Goal: Task Accomplishment & Management: Manage account settings

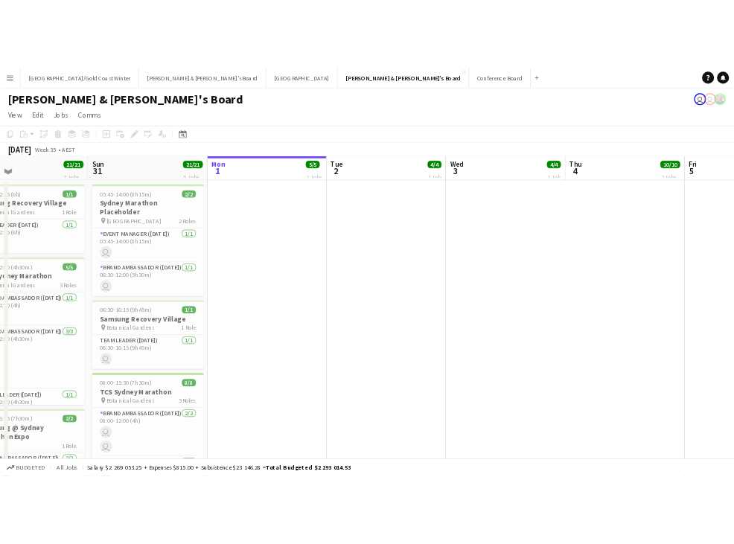
scroll to position [0, 572]
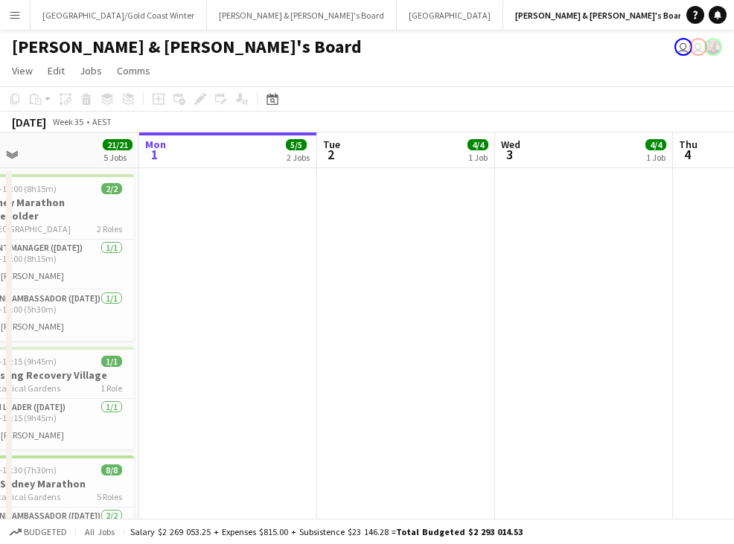
click at [16, 16] on app-icon "Menu" at bounding box center [15, 15] width 12 height 12
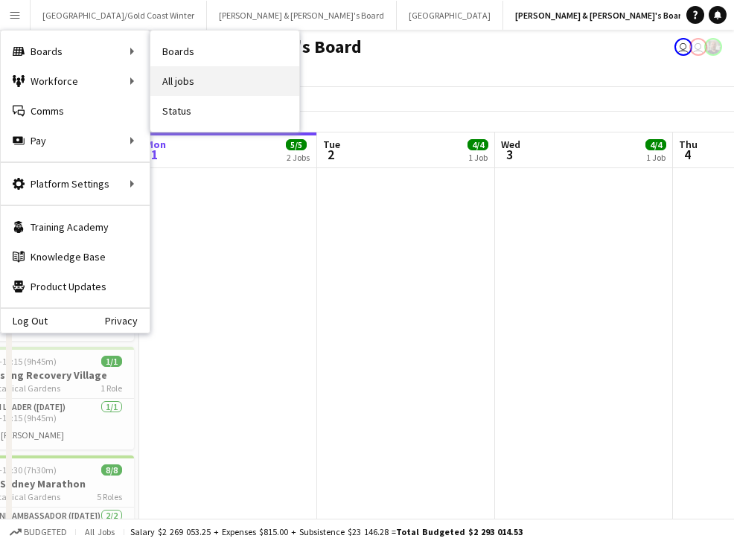
click at [195, 89] on link "All jobs" at bounding box center [224, 81] width 149 height 30
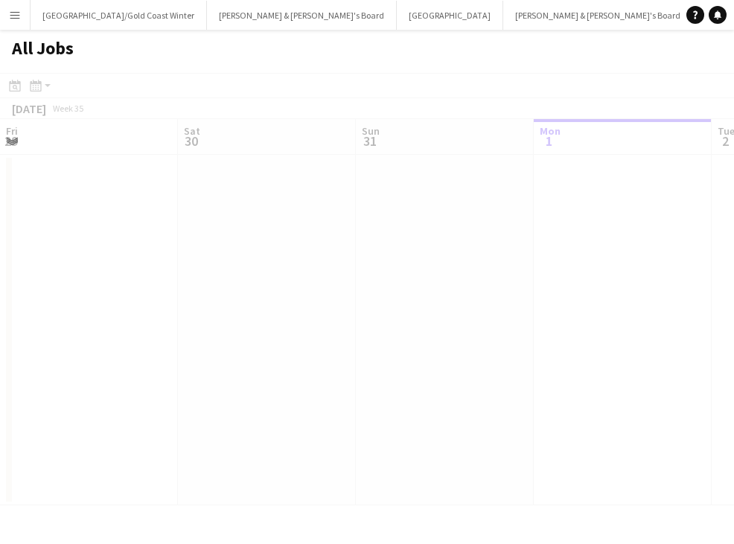
scroll to position [0, 356]
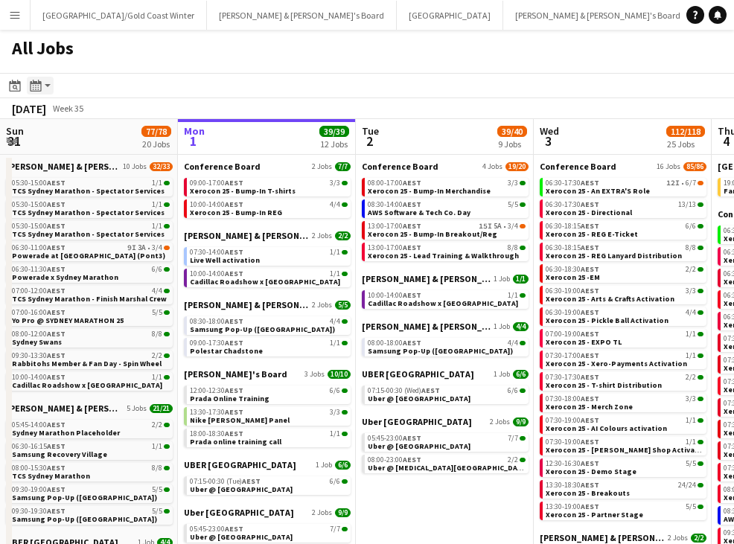
click at [39, 90] on icon "Month view / Day view" at bounding box center [36, 86] width 12 height 12
click at [46, 84] on app-action-btn "Month view / Day view" at bounding box center [40, 86] width 27 height 18
click at [36, 84] on icon at bounding box center [35, 86] width 11 height 12
click at [46, 107] on div "[DATE]" at bounding box center [29, 108] width 34 height 15
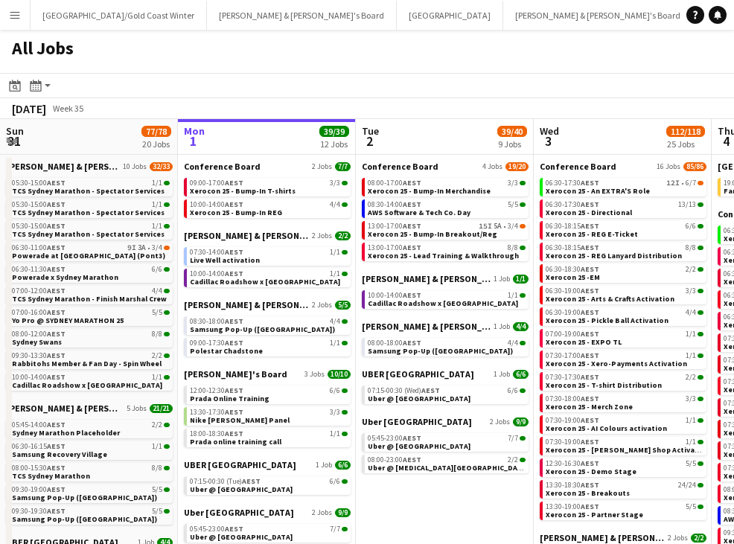
click at [98, 110] on div "[DATE] Week 35" at bounding box center [49, 108] width 98 height 21
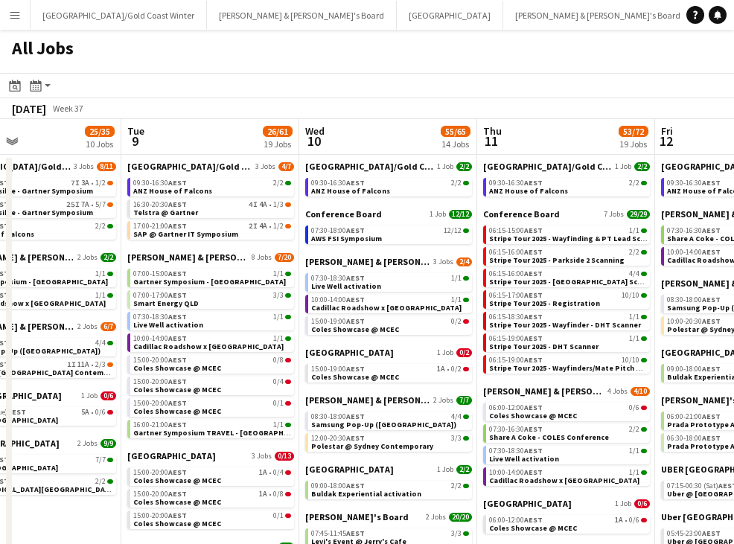
scroll to position [0, 0]
click at [375, 237] on span "AWS FSI Symposium" at bounding box center [346, 239] width 71 height 10
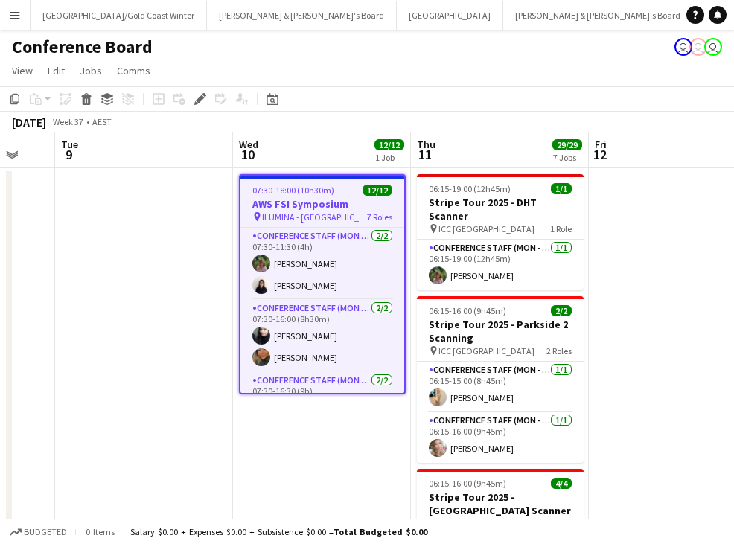
click at [346, 211] on div "pin ILUMINA - Sydney 7 Roles" at bounding box center [322, 217] width 164 height 12
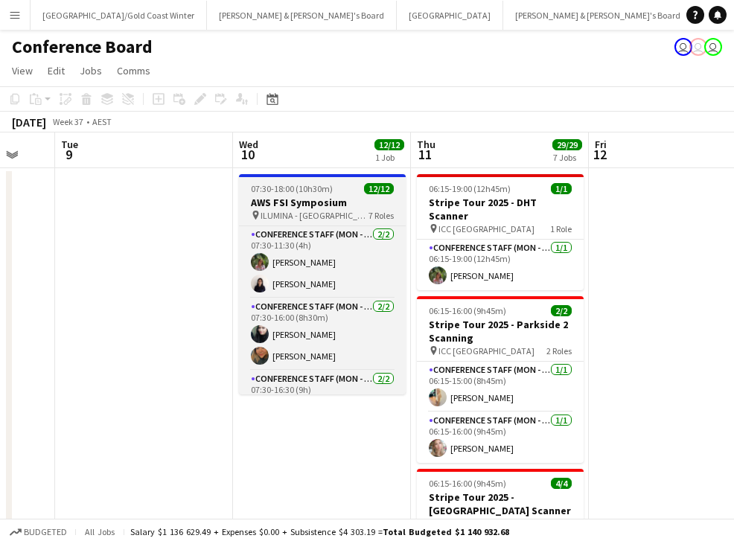
click at [346, 211] on div "pin ILUMINA - Sydney 7 Roles" at bounding box center [322, 215] width 167 height 12
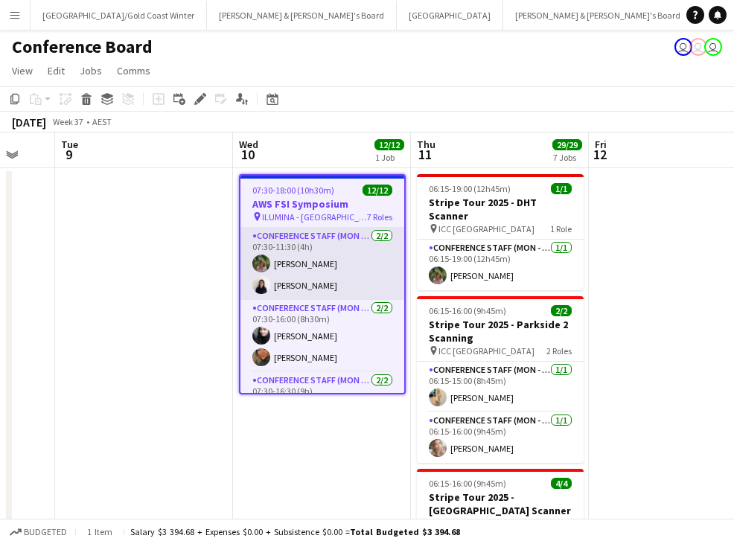
click at [342, 252] on app-card-role "Conference Staff (Mon - Fri) 2/2 07:30-11:30 (4h) Laura Sanchidrian-Martinez Ch…" at bounding box center [322, 264] width 164 height 72
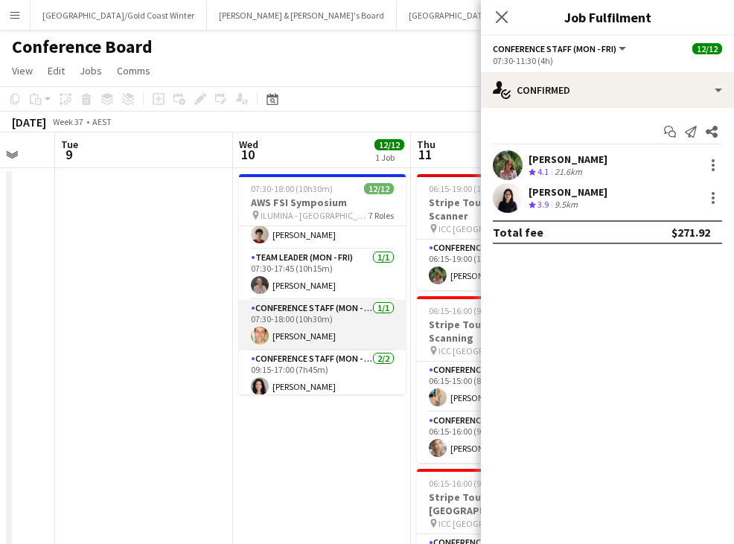
scroll to position [255, 0]
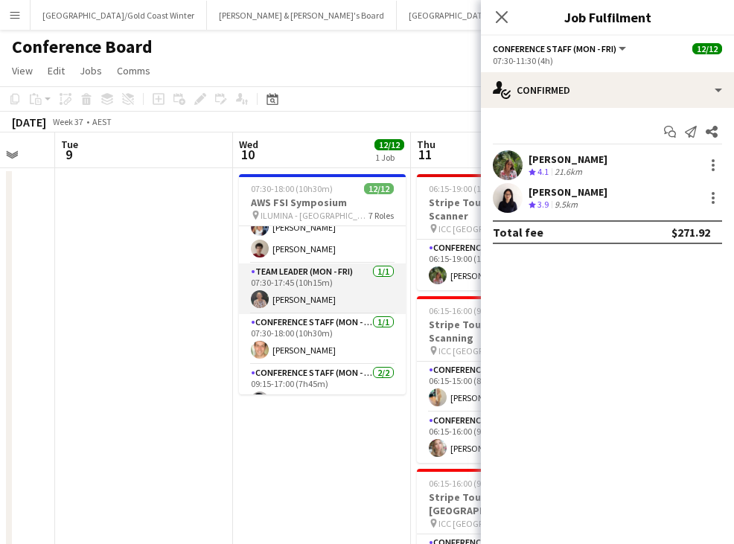
click at [347, 286] on app-card-role "Team Leader (Mon - Fri) 1/1 07:30-17:45 (10h15m) Kathryn Molloy" at bounding box center [322, 288] width 167 height 51
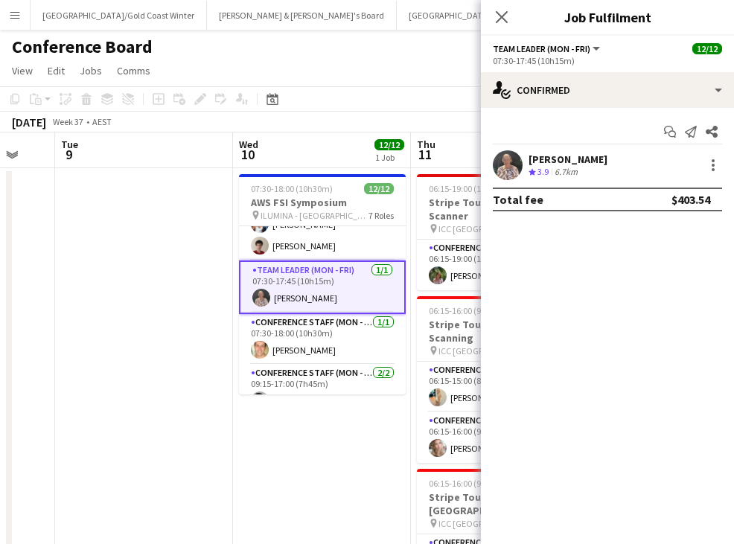
click at [558, 160] on div "[PERSON_NAME]" at bounding box center [567, 159] width 79 height 13
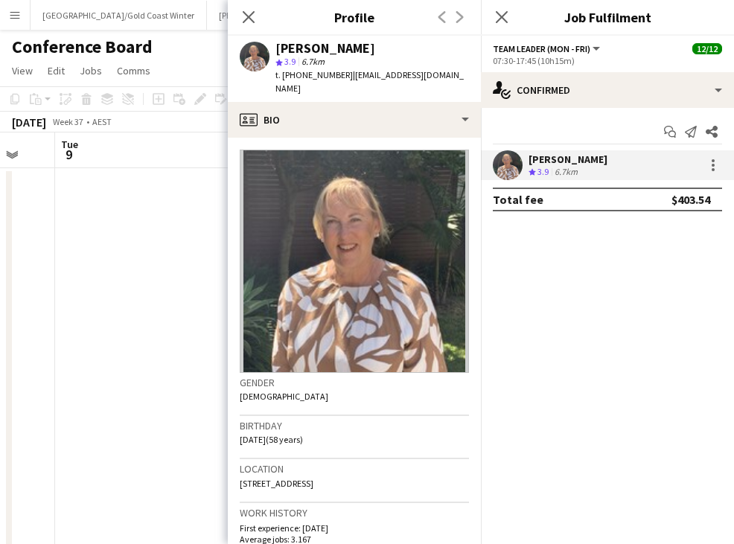
click at [318, 50] on div "[PERSON_NAME]" at bounding box center [325, 48] width 100 height 13
copy div "[PERSON_NAME]"
click at [315, 72] on span "t. +61407921183" at bounding box center [313, 74] width 77 height 11
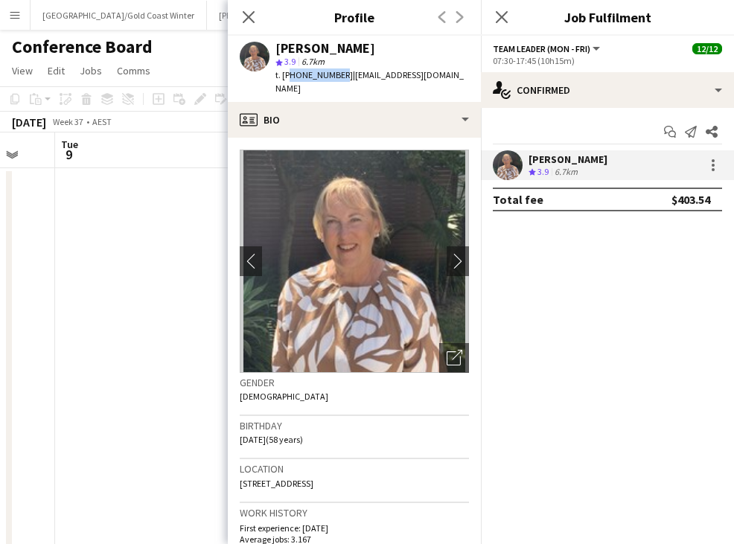
click at [315, 72] on span "t. +61407921183" at bounding box center [313, 74] width 77 height 11
copy span "61407921183"
click at [245, 16] on icon "Close pop-in" at bounding box center [248, 17] width 14 height 14
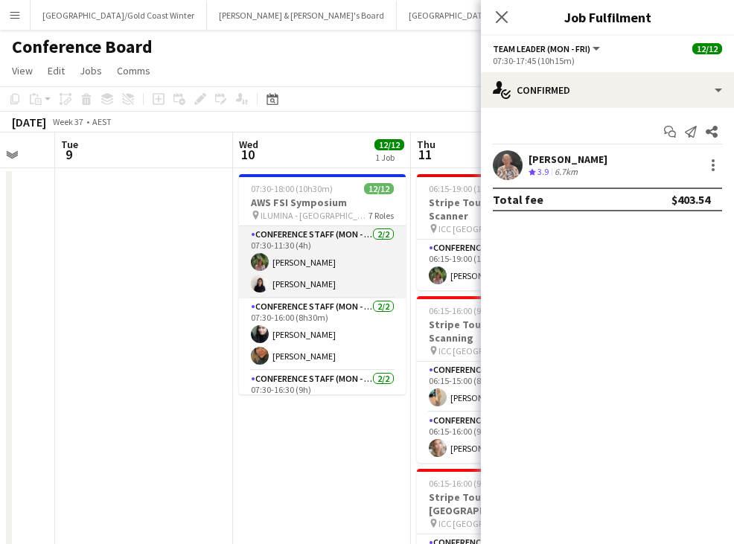
scroll to position [0, 0]
click at [329, 253] on app-card-role "Conference Staff (Mon - Fri) 2/2 07:30-11:30 (4h) Laura Sanchidrian-Martinez Ch…" at bounding box center [322, 262] width 167 height 72
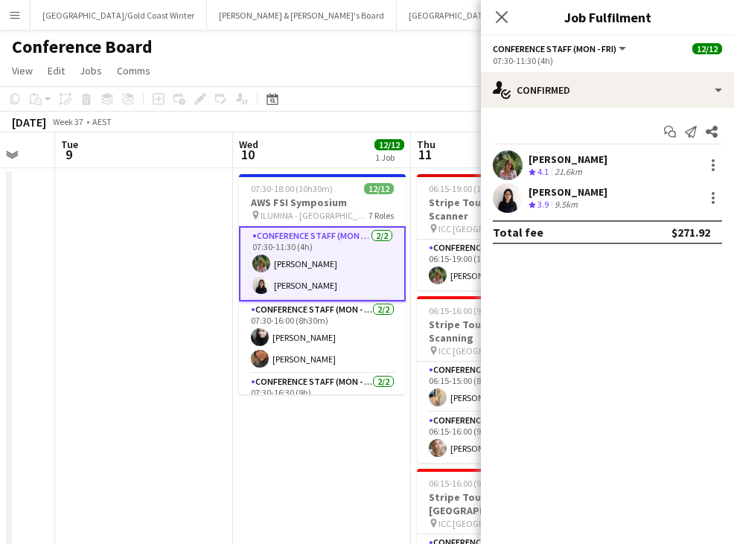
click at [315, 263] on app-card-role "Conference Staff (Mon - Fri) 2/2 07:30-11:30 (4h) Laura Sanchidrian-Martinez Ch…" at bounding box center [322, 263] width 167 height 75
click at [554, 163] on div "Laura Sanchidrian-Martinez" at bounding box center [567, 159] width 79 height 13
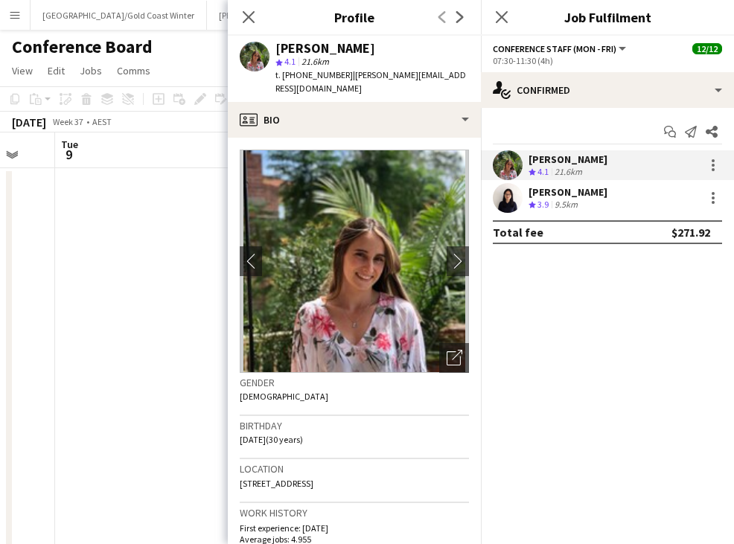
click at [311, 48] on div "Laura Sanchidrian-Martinez" at bounding box center [325, 48] width 100 height 13
copy div "Laura Sanchidrian-Martinez"
click at [316, 77] on span "t. +61410879042" at bounding box center [313, 74] width 77 height 11
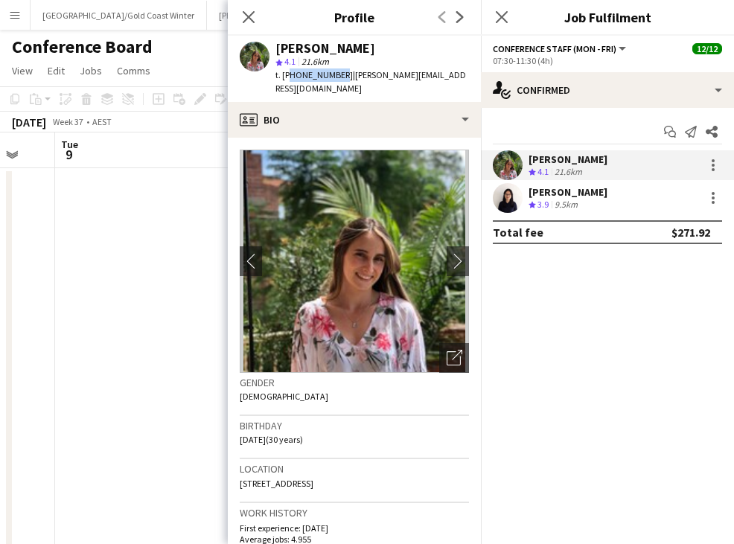
click at [316, 77] on span "t. +61410879042" at bounding box center [313, 74] width 77 height 11
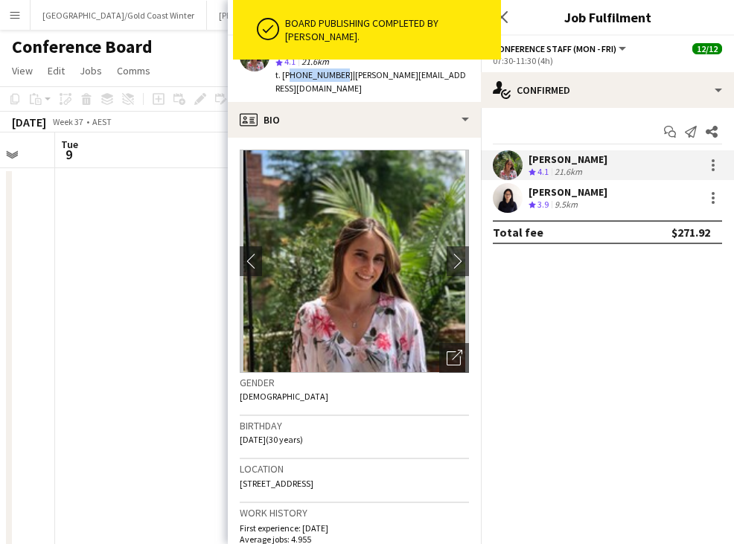
copy span "61410879042"
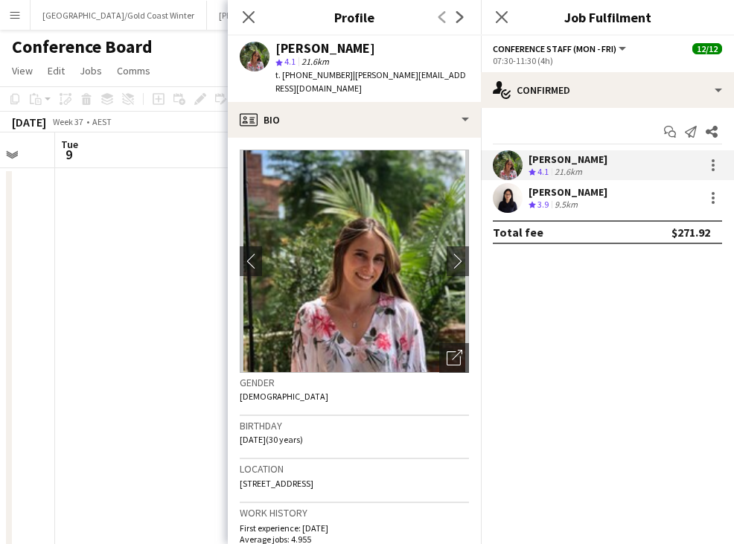
click at [551, 196] on div "[PERSON_NAME]" at bounding box center [567, 191] width 79 height 13
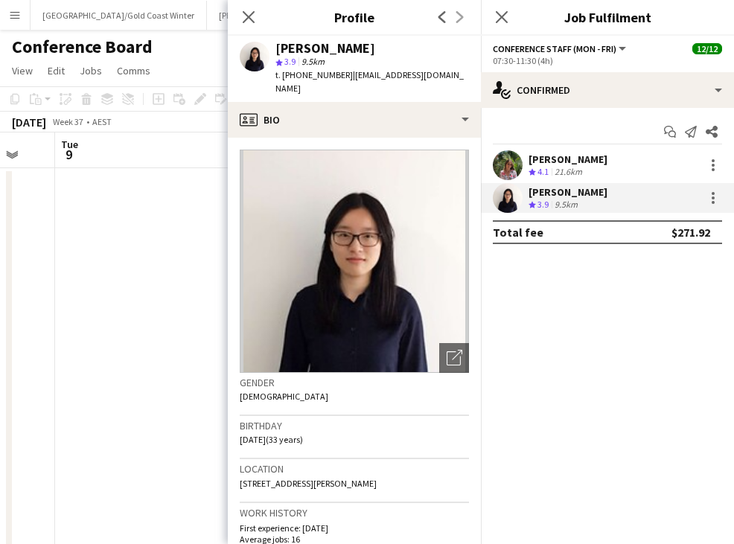
click at [322, 76] on span "t. +610468870610" at bounding box center [313, 74] width 77 height 11
copy span "610468870610"
click at [248, 16] on icon at bounding box center [248, 17] width 14 height 14
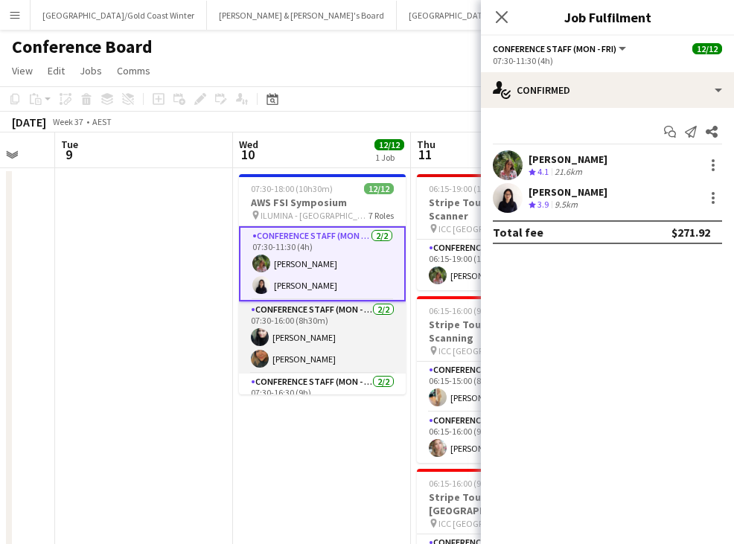
click at [304, 320] on app-card-role "Conference Staff (Mon - Fri) 2/2 07:30-16:00 (8h30m) Abhilasha Rai Roberta Rodr…" at bounding box center [322, 337] width 167 height 72
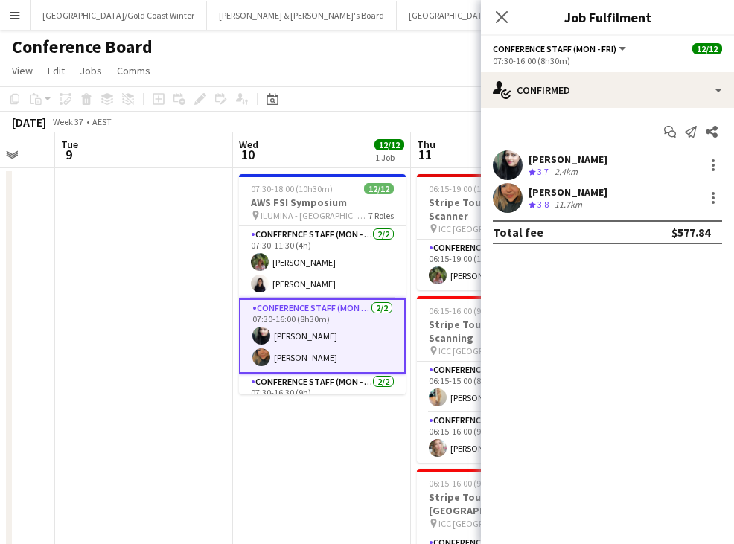
click at [575, 153] on div "Abhilasha Rai" at bounding box center [567, 159] width 79 height 13
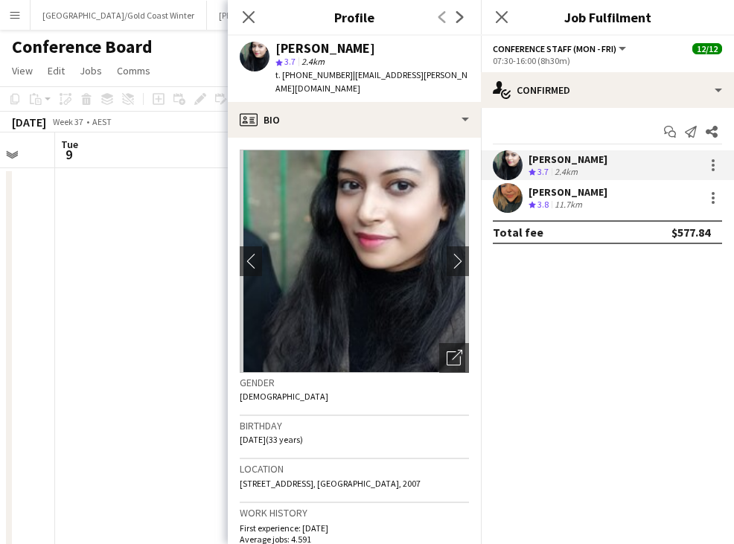
click at [298, 48] on div "Abhilasha Rai" at bounding box center [325, 48] width 100 height 13
copy div "Abhilasha Rai"
click at [302, 80] on span "t. +610423692877" at bounding box center [313, 74] width 77 height 11
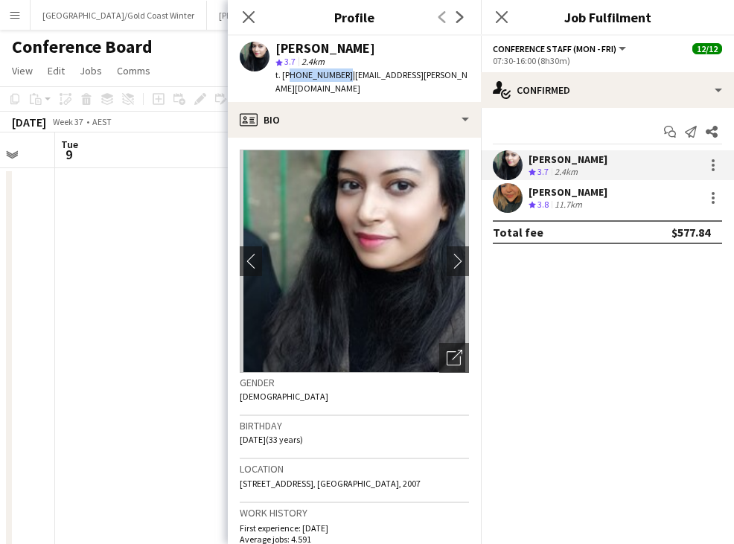
click at [302, 80] on span "t. +610423692877" at bounding box center [313, 74] width 77 height 11
click at [299, 76] on span "t. +610423692877" at bounding box center [313, 74] width 77 height 11
click at [298, 76] on span "t. +610423692877" at bounding box center [313, 74] width 77 height 11
drag, startPoint x: 295, startPoint y: 75, endPoint x: 340, endPoint y: 77, distance: 45.4
click at [340, 77] on span "t. +610423692877" at bounding box center [313, 74] width 77 height 11
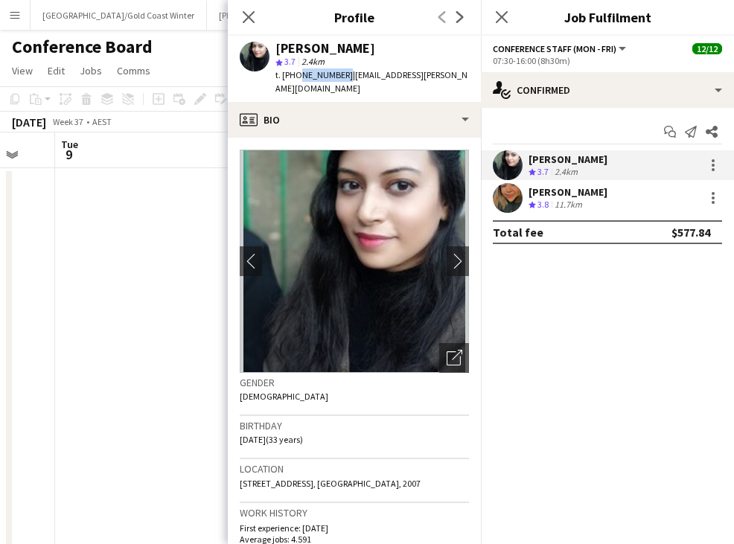
copy span "0423692877"
click at [604, 188] on div "Roberta Rodrigues Meireles" at bounding box center [567, 191] width 79 height 13
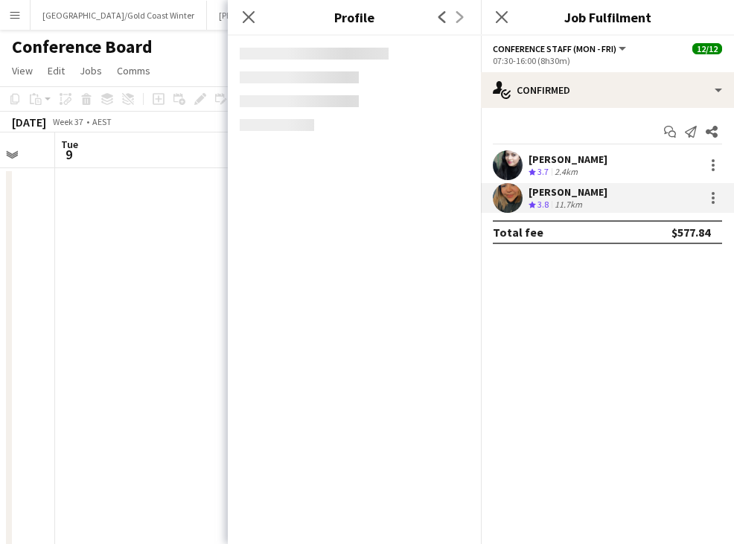
click at [604, 188] on div "Roberta Rodrigues Meireles" at bounding box center [567, 191] width 79 height 13
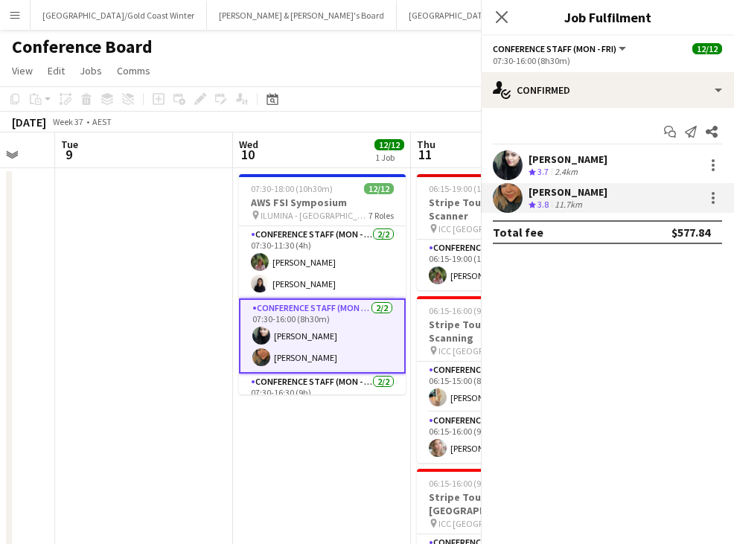
click at [604, 188] on div "Roberta Rodrigues Meireles" at bounding box center [567, 191] width 79 height 13
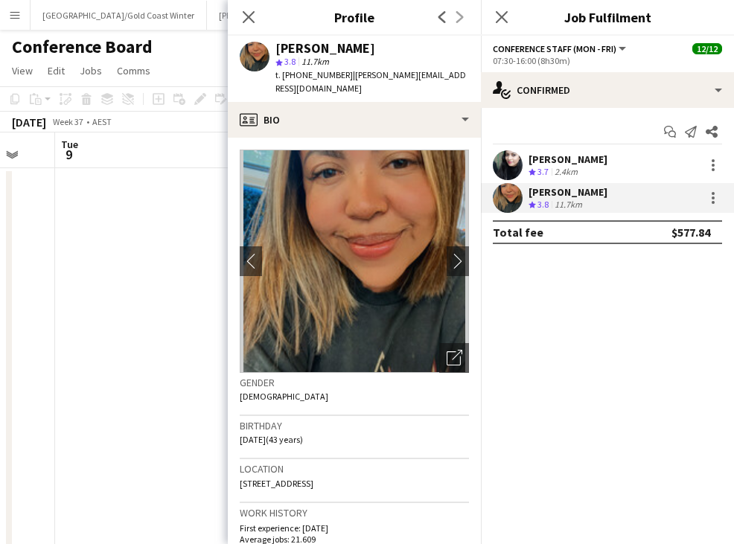
click at [374, 46] on div "Roberta Rodrigues Meireles" at bounding box center [325, 48] width 100 height 13
copy div "Roberta Rodrigues Meireles"
click at [308, 76] on span "t. +610452428753" at bounding box center [313, 74] width 77 height 11
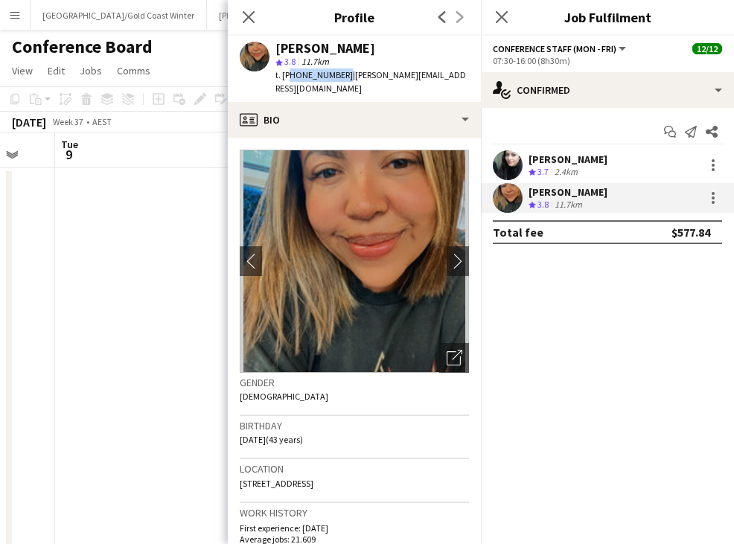
click at [308, 76] on span "t. +610452428753" at bounding box center [313, 74] width 77 height 11
copy span "610452428753"
click at [252, 19] on icon "Close pop-in" at bounding box center [248, 17] width 14 height 14
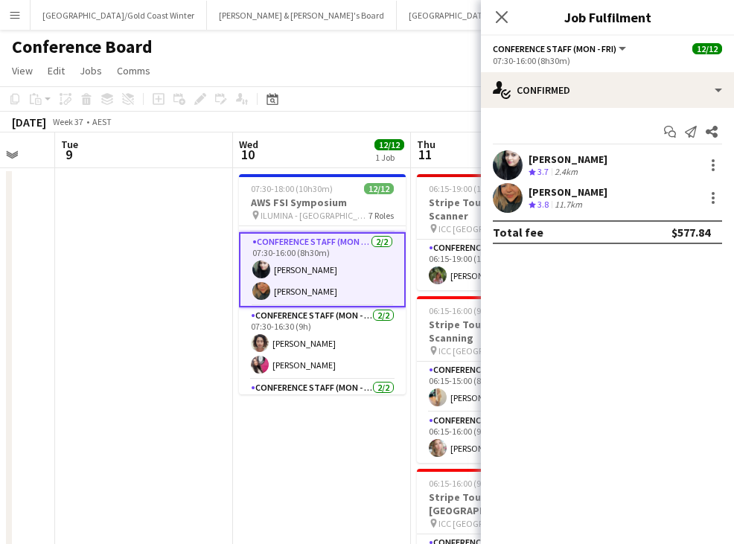
scroll to position [71, 0]
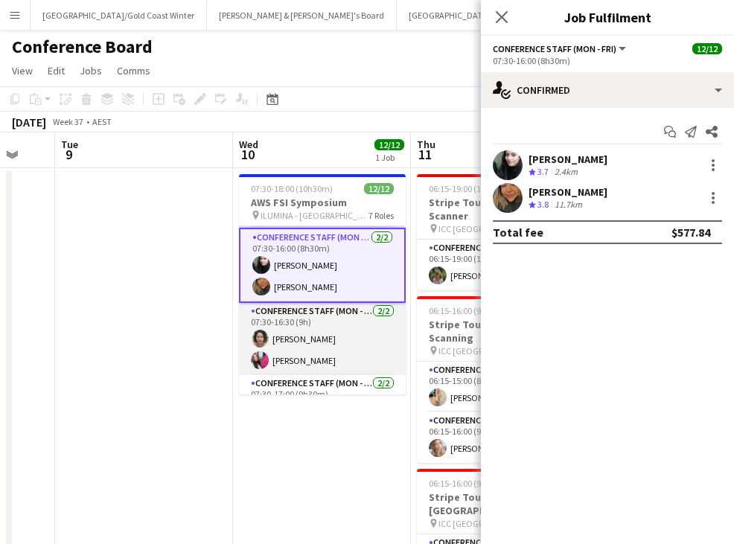
click at [368, 323] on app-card-role "Conference Staff (Mon - Fri) 2/2 07:30-16:30 (9h) Vararat Yingsoong Daiana Sche…" at bounding box center [322, 339] width 167 height 72
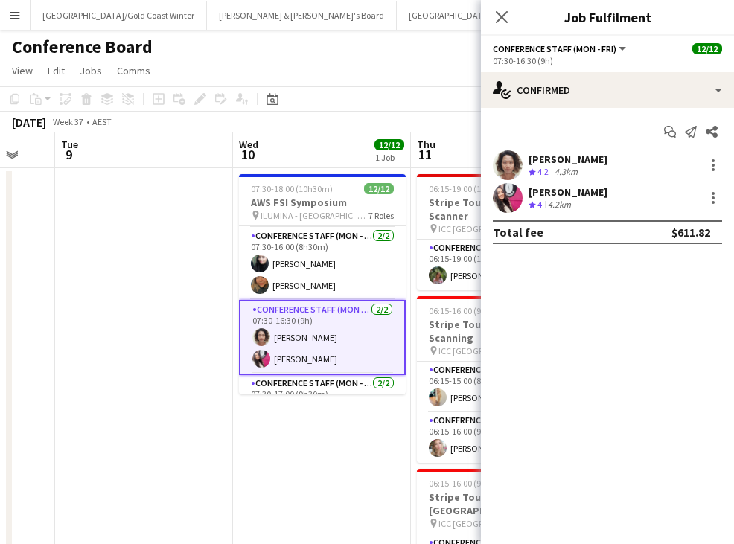
click at [566, 156] on div "[PERSON_NAME]" at bounding box center [567, 159] width 79 height 13
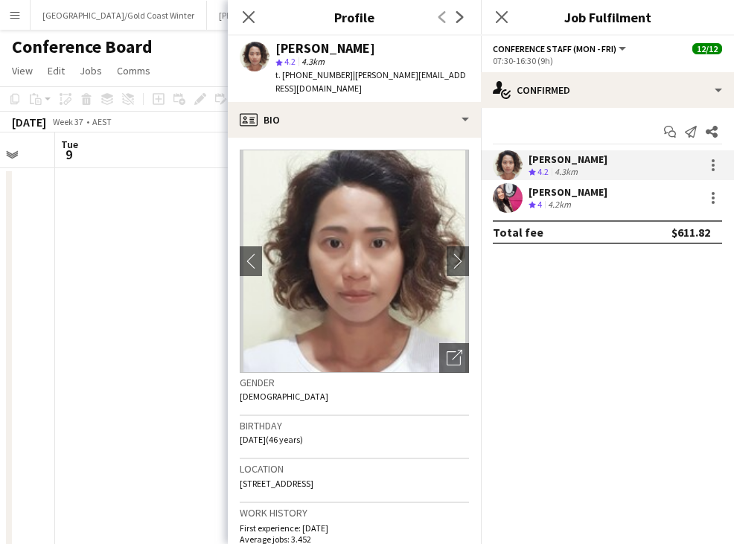
click at [324, 50] on div "[PERSON_NAME]" at bounding box center [325, 48] width 100 height 13
copy div "[PERSON_NAME]"
drag, startPoint x: 298, startPoint y: 74, endPoint x: 335, endPoint y: 77, distance: 37.3
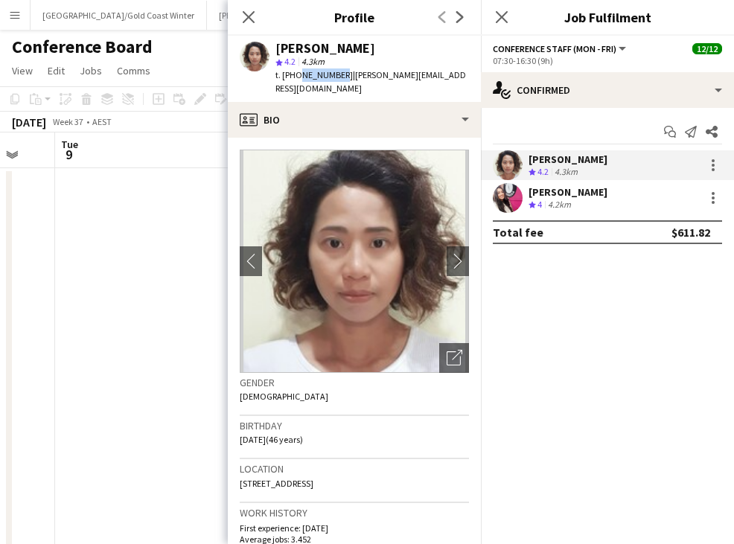
click at [335, 77] on span "t. +61433160440" at bounding box center [313, 74] width 77 height 11
click at [598, 192] on div "Daiana Scherer Crew rating 4 4.2km" at bounding box center [607, 198] width 253 height 30
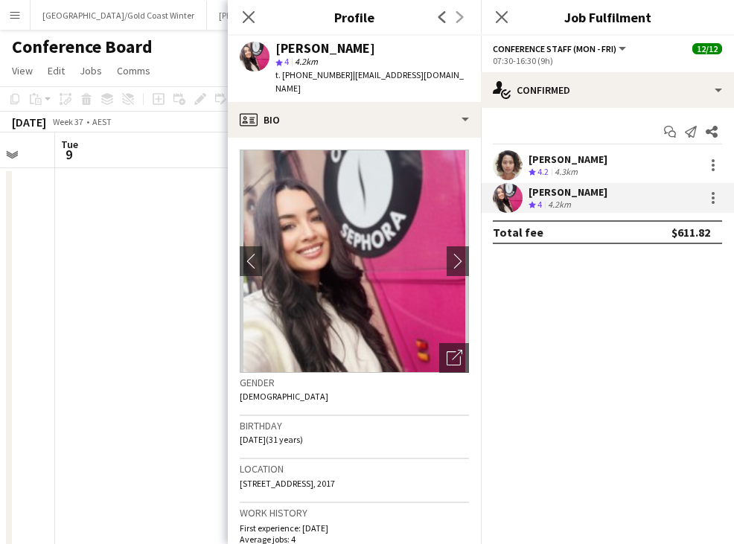
click at [312, 51] on div "[PERSON_NAME]" at bounding box center [325, 48] width 100 height 13
drag, startPoint x: 296, startPoint y: 74, endPoint x: 341, endPoint y: 77, distance: 44.8
click at [341, 77] on span "t. +610424499995" at bounding box center [313, 74] width 77 height 11
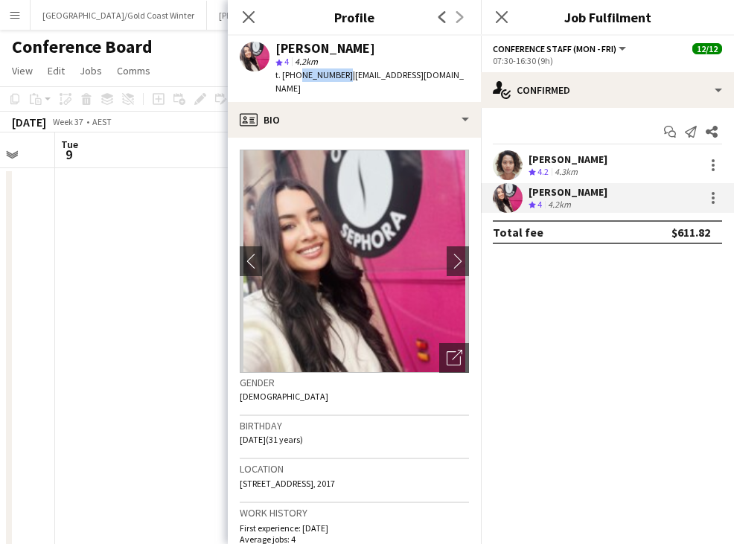
click at [511, 22] on div "Close pop-in" at bounding box center [502, 17] width 42 height 34
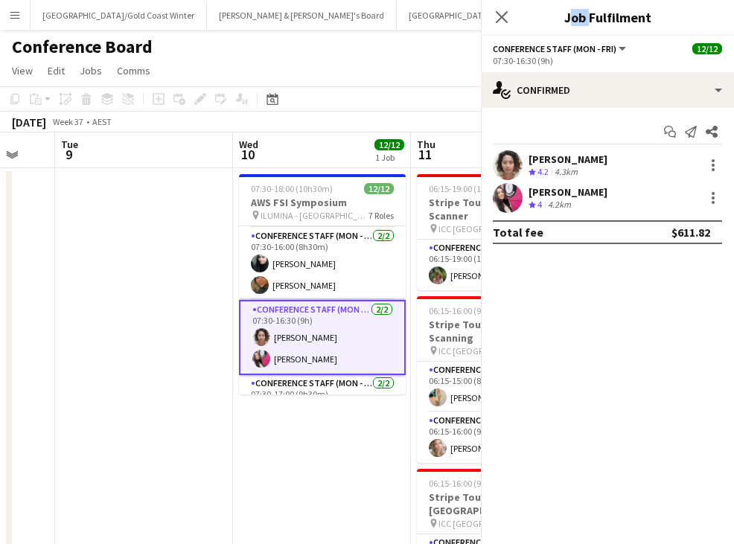
click at [511, 22] on div "Close pop-in" at bounding box center [502, 17] width 42 height 34
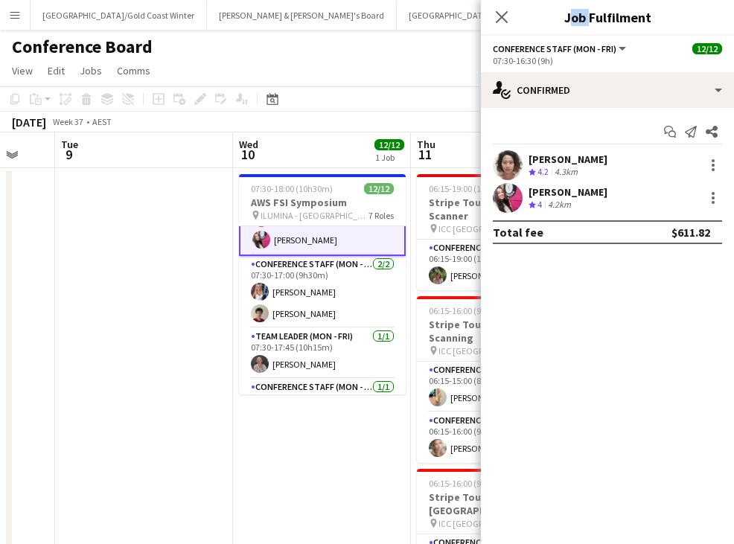
scroll to position [197, 0]
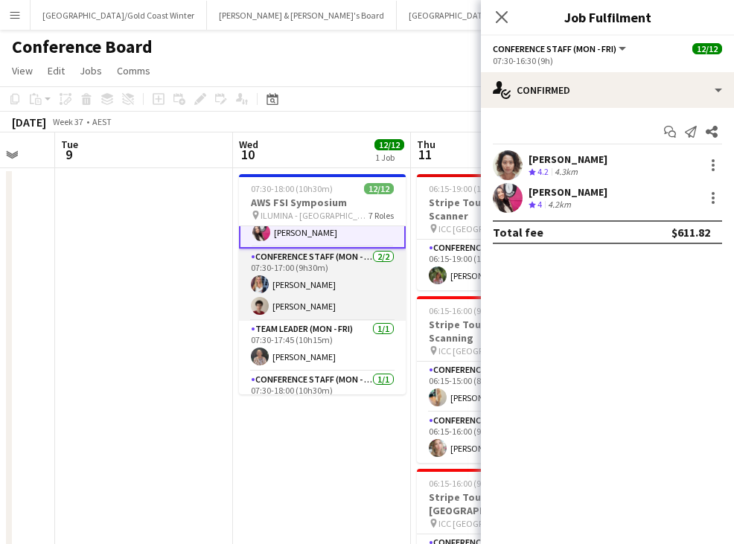
click at [337, 289] on app-card-role "Conference Staff (Mon - Fri) 2/2 07:30-17:00 (9h30m) Saija Makkonen Dion Bablus…" at bounding box center [322, 285] width 167 height 72
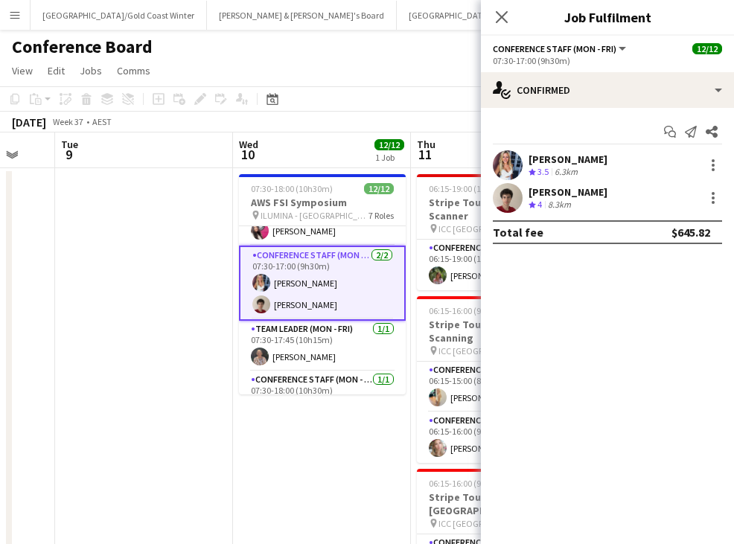
click at [580, 166] on div "6.3km" at bounding box center [565, 172] width 29 height 13
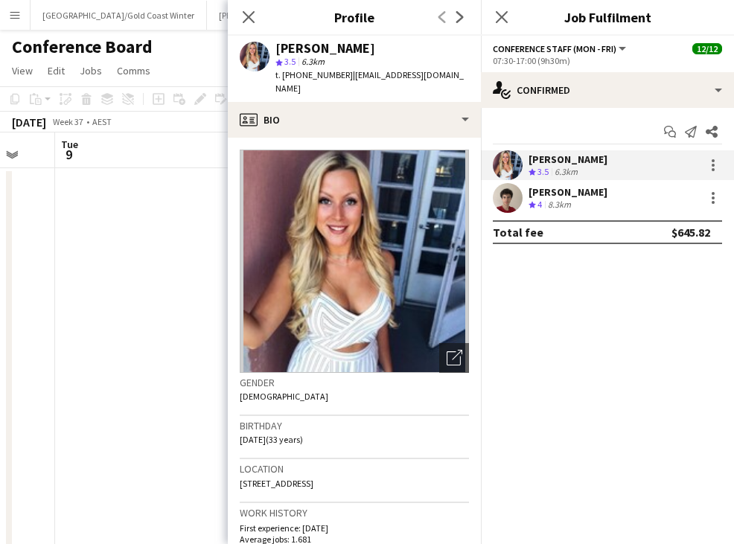
click at [333, 51] on div "Saija Makkonen" at bounding box center [325, 48] width 100 height 13
click at [316, 76] on span "t. +610499922597" at bounding box center [313, 74] width 77 height 11
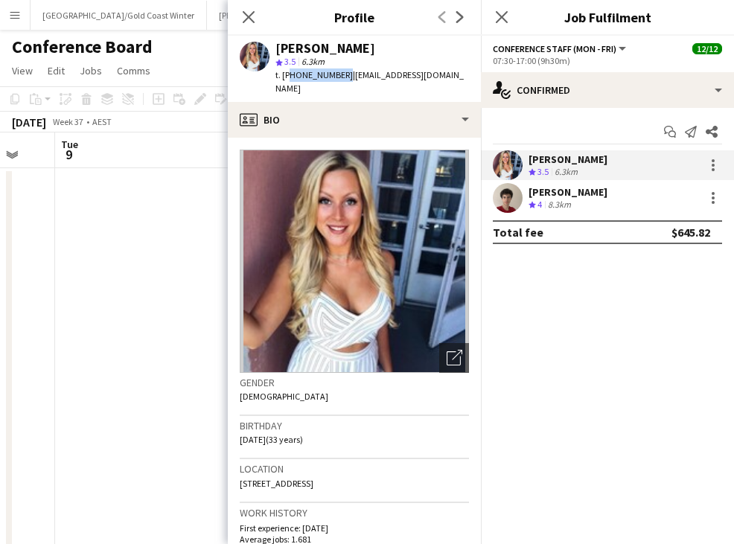
click at [296, 75] on span "t. +610499922597" at bounding box center [313, 74] width 77 height 11
drag, startPoint x: 293, startPoint y: 74, endPoint x: 307, endPoint y: 74, distance: 14.1
click at [307, 74] on span "t. +610499922597" at bounding box center [313, 74] width 77 height 11
drag, startPoint x: 296, startPoint y: 74, endPoint x: 340, endPoint y: 77, distance: 44.0
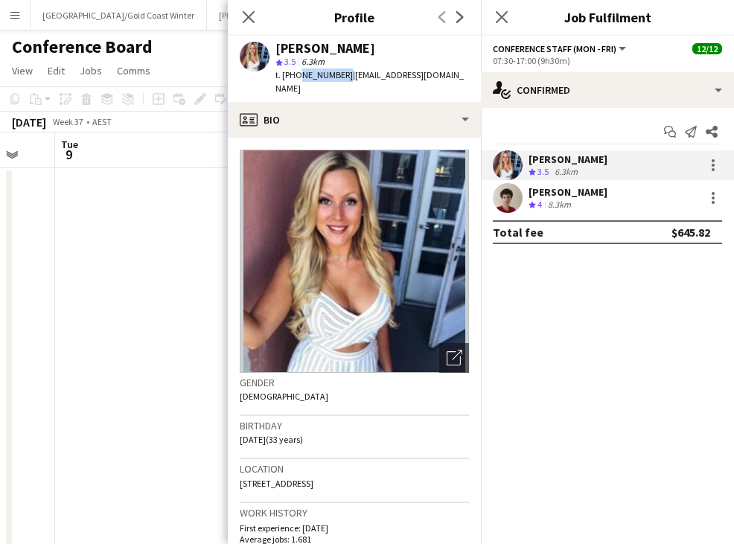
click at [340, 77] on span "t. +610499922597" at bounding box center [313, 74] width 77 height 11
click at [583, 193] on div "Dion Bablusha" at bounding box center [567, 191] width 79 height 13
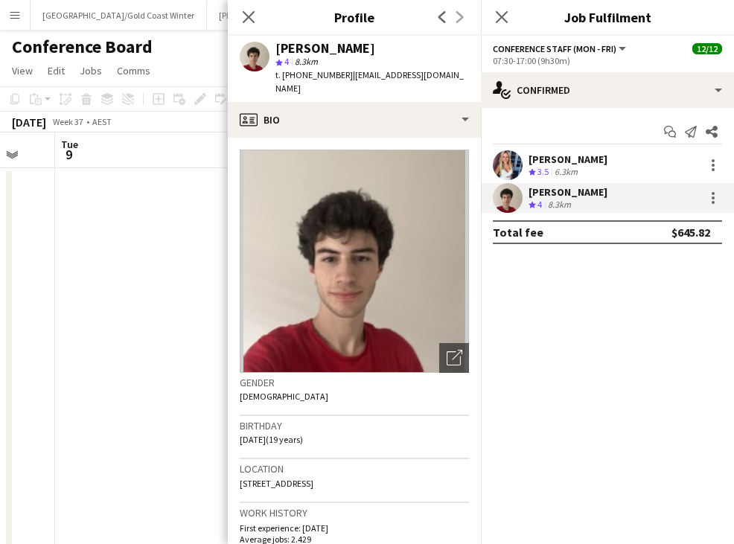
click at [323, 42] on div "Dion Bablusha" at bounding box center [325, 48] width 100 height 13
drag, startPoint x: 295, startPoint y: 76, endPoint x: 338, endPoint y: 77, distance: 43.2
click at [338, 77] on div "t. +61403864867 | dion.bablusha@gmail.com" at bounding box center [371, 81] width 193 height 27
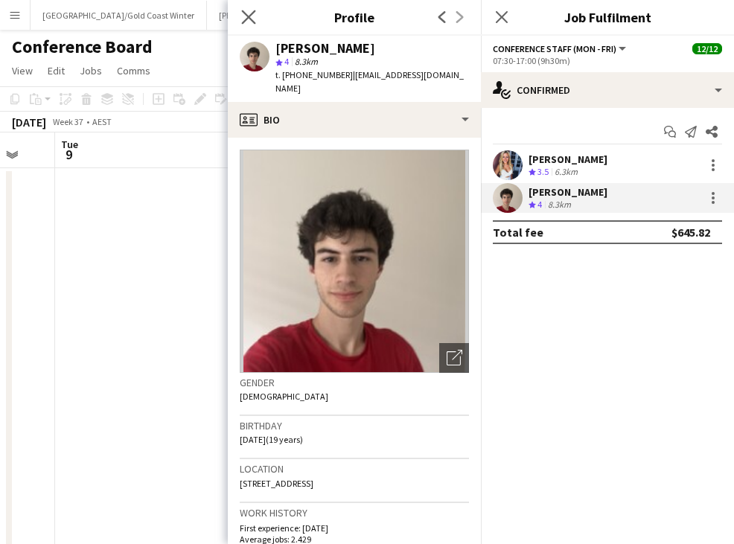
click at [257, 16] on app-icon "Close pop-in" at bounding box center [249, 18] width 22 height 22
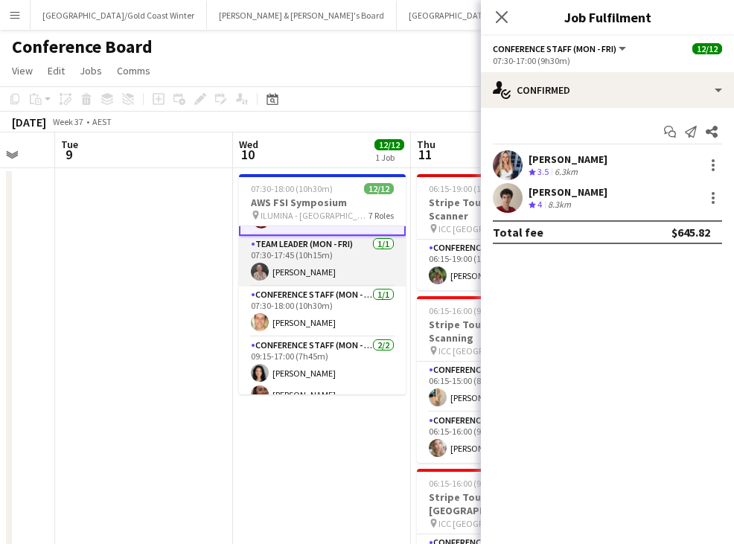
scroll to position [284, 0]
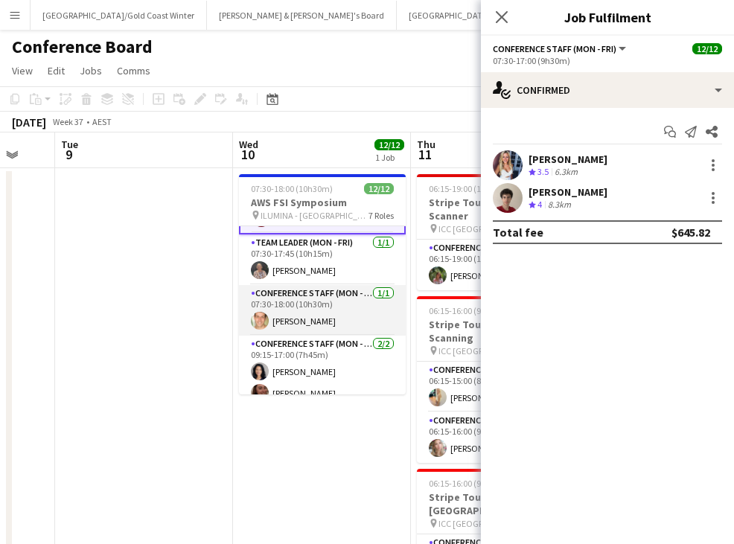
click at [339, 316] on app-card-role "Conference Staff (Mon - Fri) 1/1 07:30-18:00 (10h30m) Tom Caley" at bounding box center [322, 310] width 167 height 51
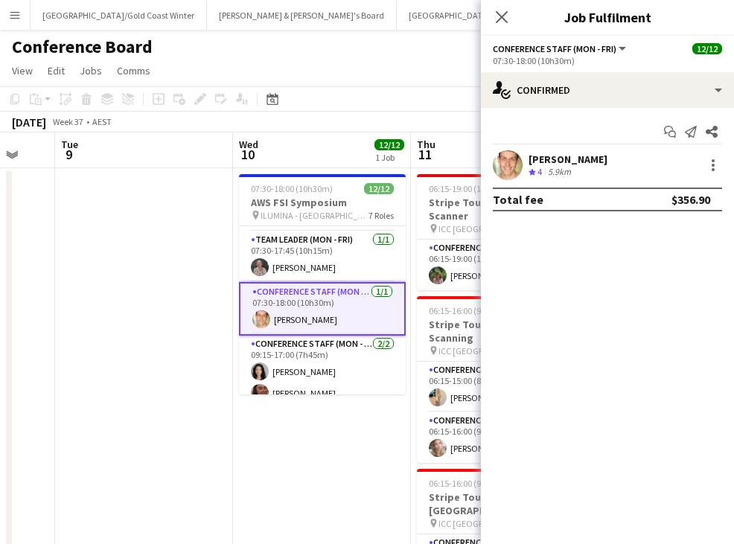
click at [556, 164] on div "[PERSON_NAME]" at bounding box center [567, 159] width 79 height 13
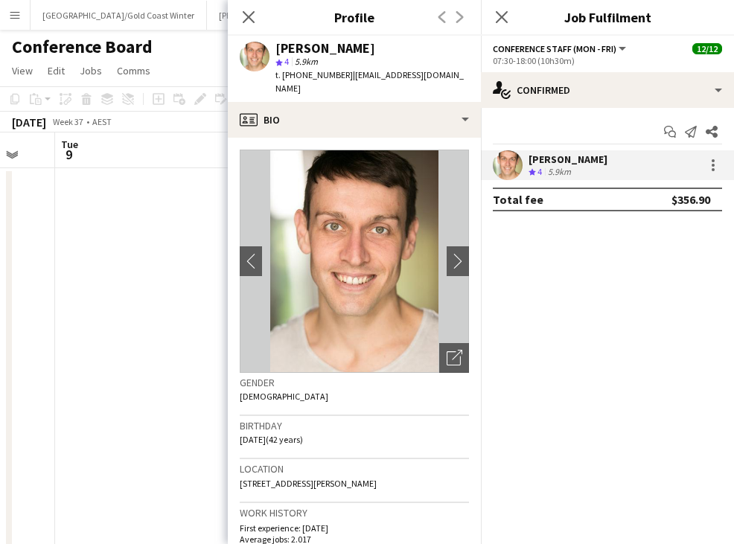
click at [319, 76] on span "t. +61434004741" at bounding box center [313, 74] width 77 height 11
click at [255, 16] on icon "Close pop-in" at bounding box center [248, 17] width 14 height 14
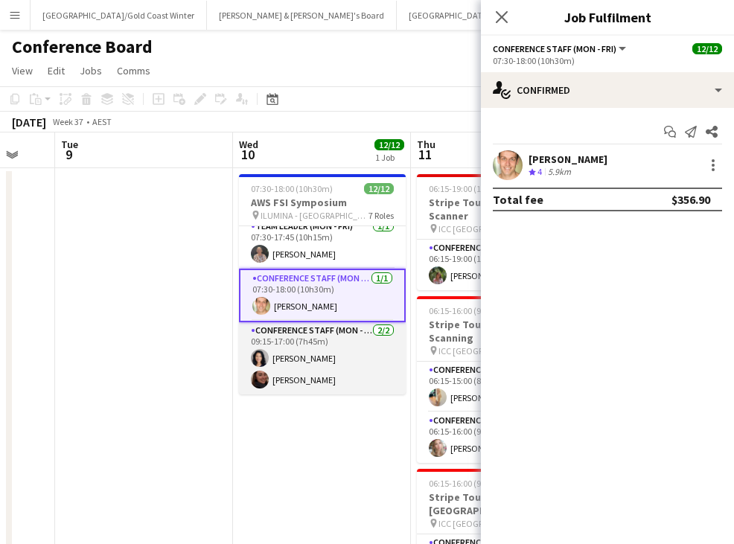
scroll to position [297, 0]
click at [332, 351] on app-card-role "Conference Staff (Mon - Fri) 2/2 09:15-17:00 (7h45m) Nesia Effendi Natalia Mich…" at bounding box center [322, 358] width 167 height 72
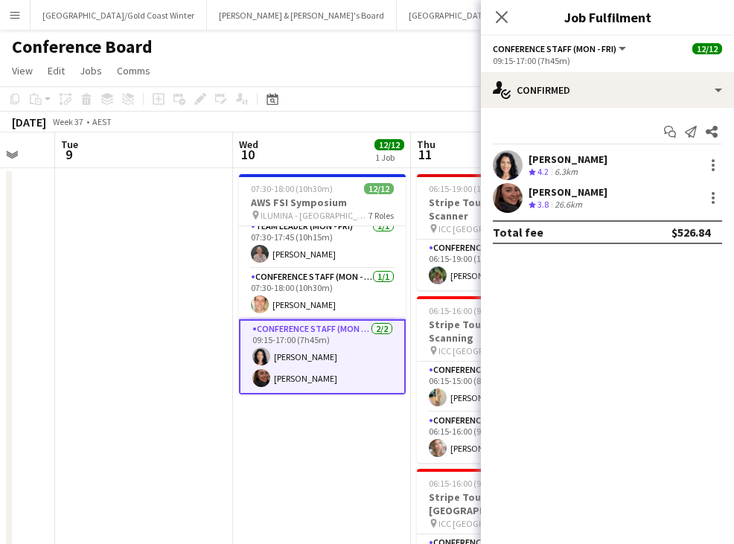
click at [549, 157] on div "[PERSON_NAME]" at bounding box center [567, 159] width 79 height 13
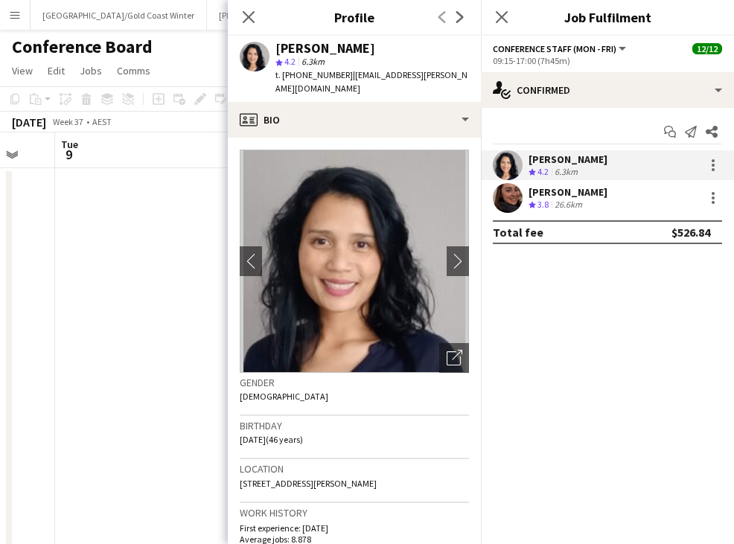
click at [307, 77] on span "t. +610410225462" at bounding box center [313, 74] width 77 height 11
click at [626, 193] on div "Natalia Michalishyn Crew rating 3.8 26.6km" at bounding box center [607, 198] width 253 height 30
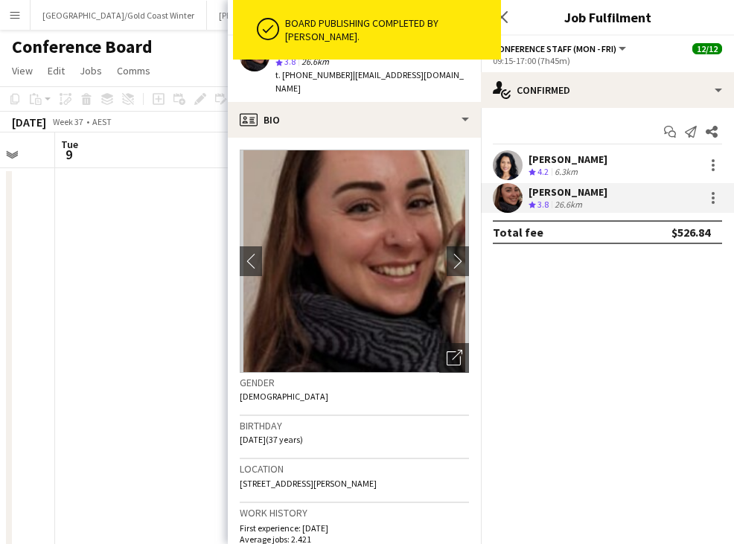
click at [326, 77] on span "t. +61419970877" at bounding box center [313, 74] width 77 height 11
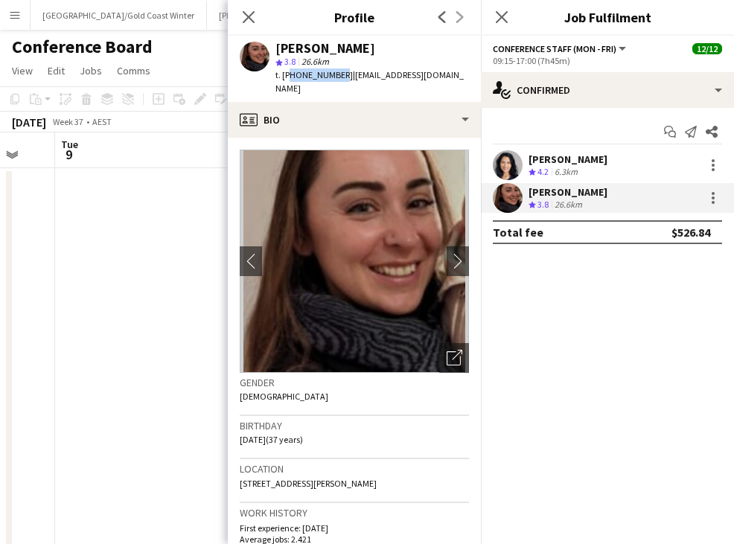
click at [326, 77] on span "t. +61419970877" at bounding box center [313, 74] width 77 height 11
click at [358, 53] on div "Natalia Michalishyn" at bounding box center [325, 48] width 100 height 13
click at [368, 48] on div "Natalia Michalishyn" at bounding box center [325, 48] width 100 height 13
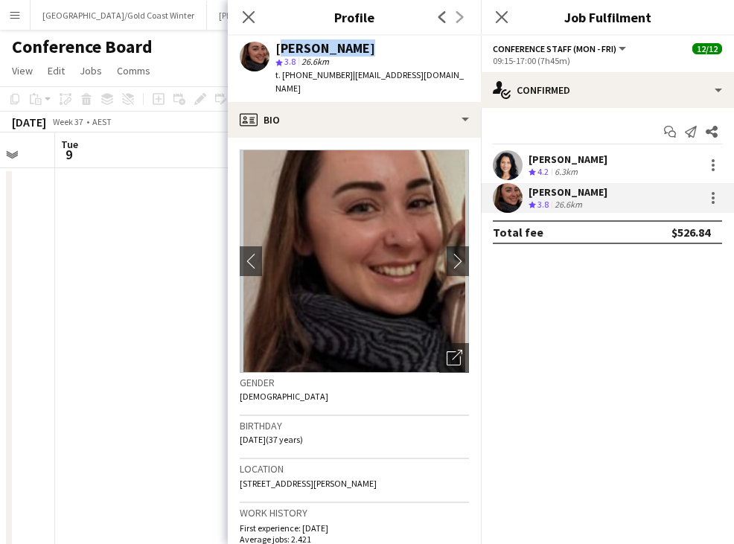
click at [368, 48] on div "Natalia Michalishyn" at bounding box center [325, 48] width 100 height 13
drag, startPoint x: 297, startPoint y: 73, endPoint x: 336, endPoint y: 74, distance: 38.7
click at [336, 74] on span "t. +61419970877" at bounding box center [313, 74] width 77 height 11
click at [508, 23] on icon at bounding box center [501, 17] width 14 height 14
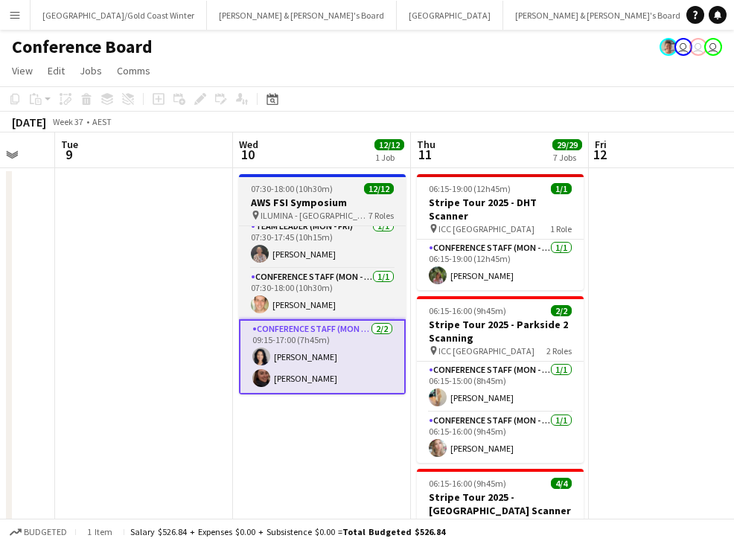
click at [324, 205] on h3 "AWS FSI Symposium" at bounding box center [322, 202] width 167 height 13
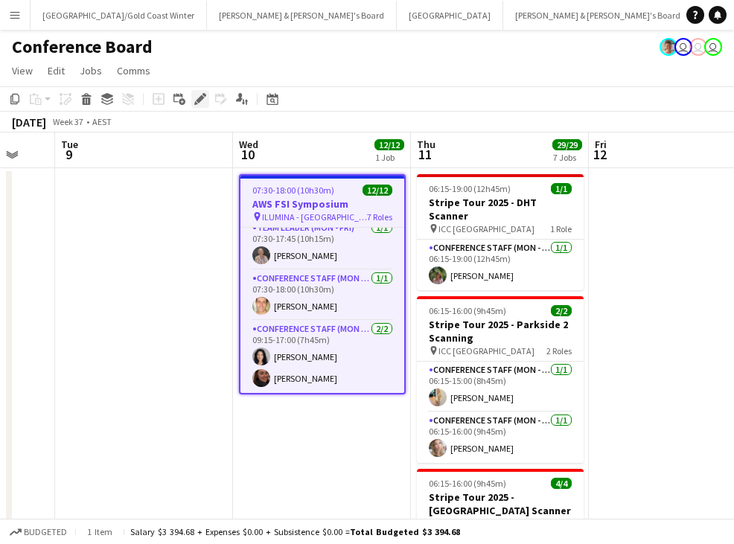
click at [202, 102] on icon "Edit" at bounding box center [200, 99] width 12 height 12
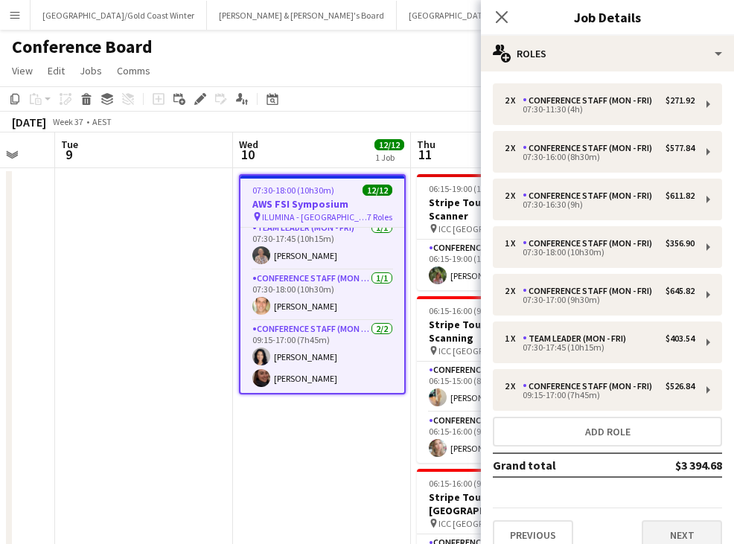
click at [681, 530] on button "Next" at bounding box center [682, 535] width 80 height 30
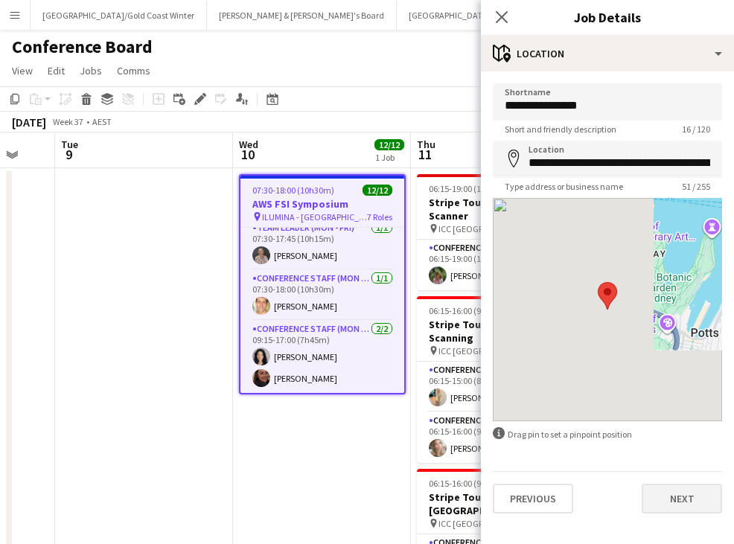
click at [675, 502] on button "Next" at bounding box center [682, 499] width 80 height 30
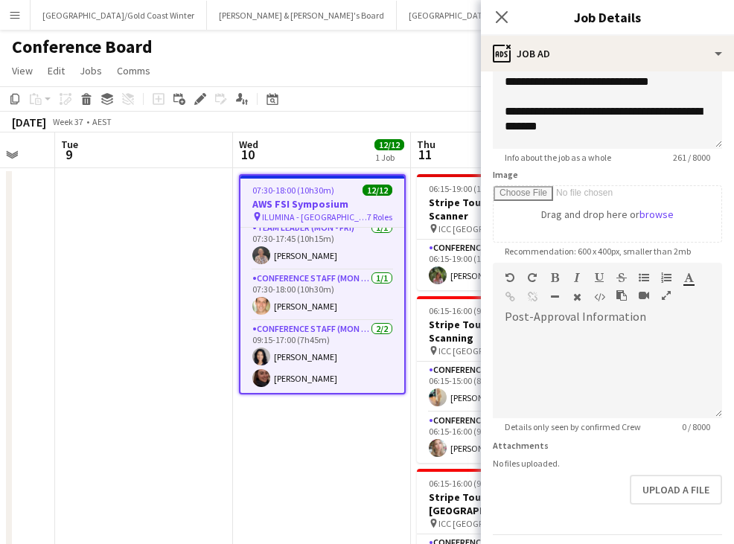
scroll to position [178, 0]
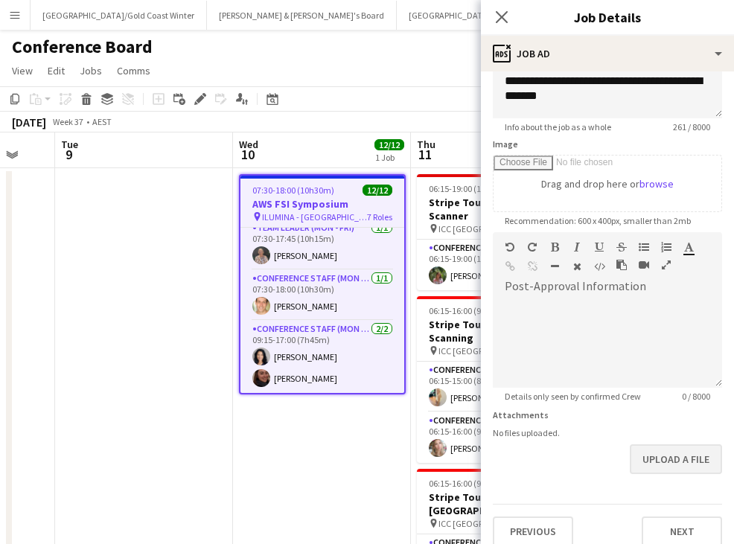
click at [694, 471] on button "Upload a file" at bounding box center [676, 459] width 92 height 30
click at [677, 530] on button "Next" at bounding box center [682, 531] width 80 height 30
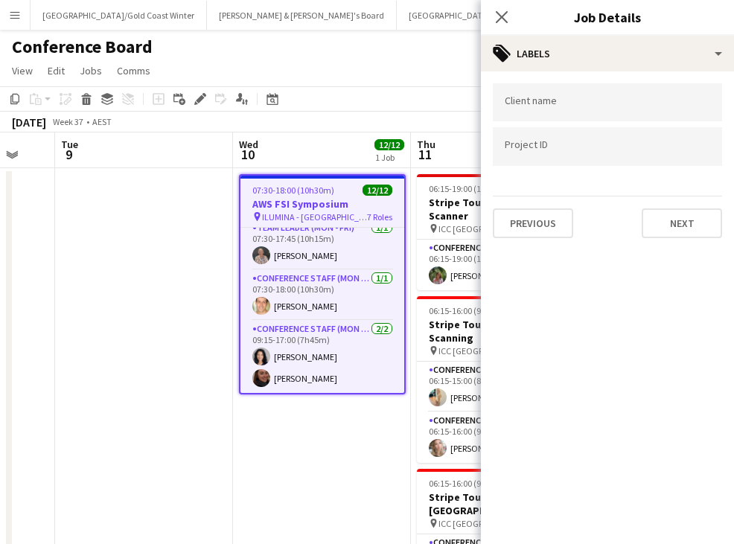
scroll to position [0, 0]
click at [493, 14] on app-icon "Close pop-in" at bounding box center [502, 18] width 22 height 22
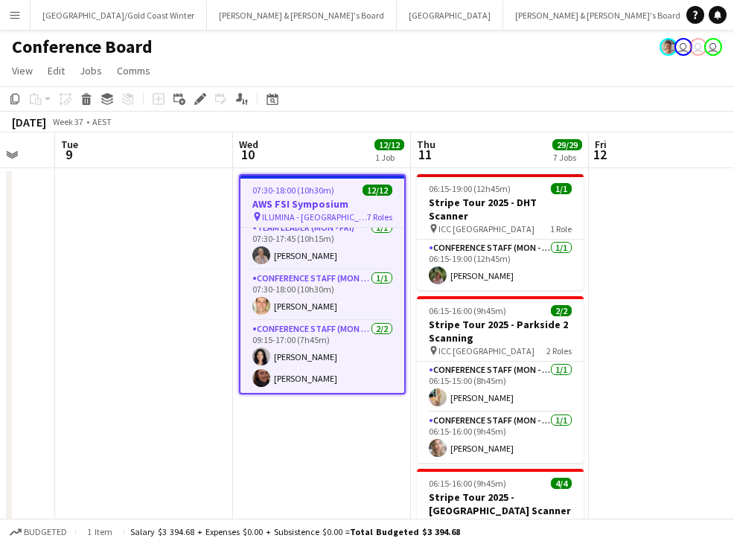
click at [388, 88] on app-toolbar "Copy Paste Paste Command V Paste with crew Command Shift V Paste linked Job Del…" at bounding box center [367, 98] width 734 height 25
